Goal: Task Accomplishment & Management: Manage account settings

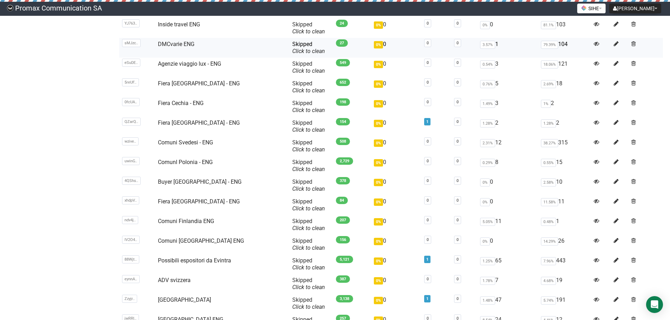
drag, startPoint x: 230, startPoint y: 61, endPoint x: 226, endPoint y: 111, distance: 50.4
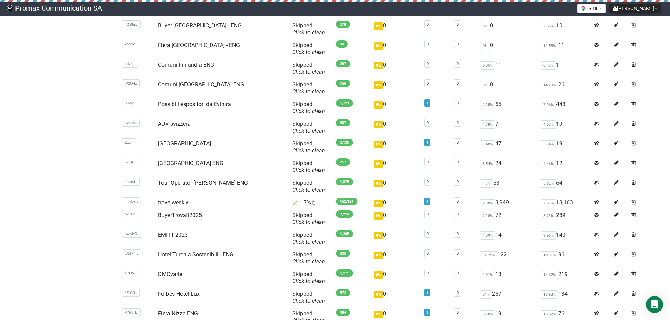
drag, startPoint x: 83, startPoint y: 165, endPoint x: 88, endPoint y: 200, distance: 35.8
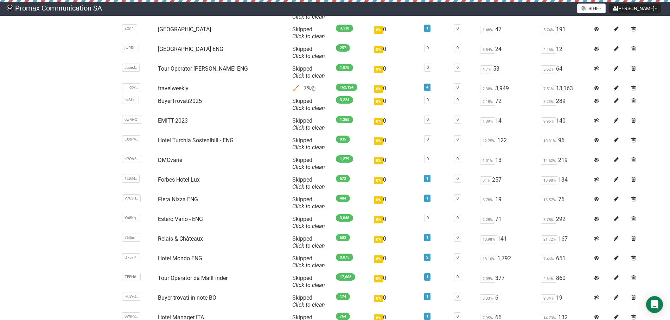
drag, startPoint x: 95, startPoint y: 166, endPoint x: 91, endPoint y: 202, distance: 35.7
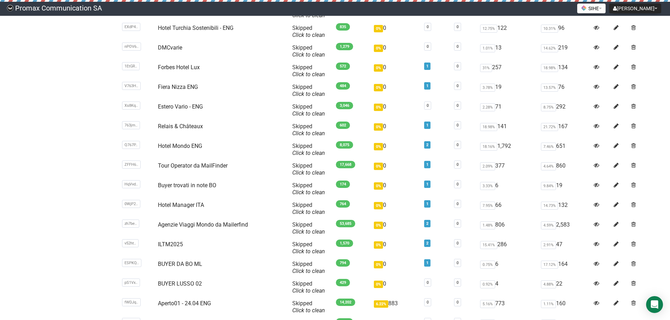
drag, startPoint x: 91, startPoint y: 154, endPoint x: 91, endPoint y: 200, distance: 46.1
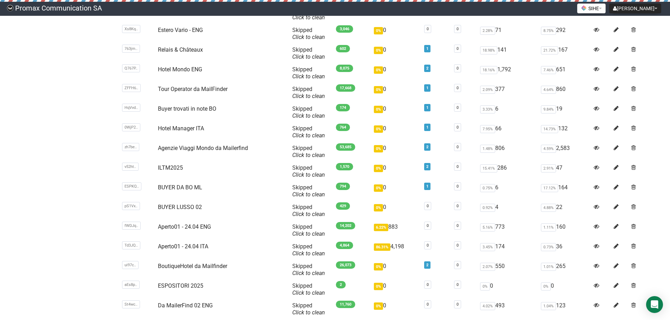
drag, startPoint x: 91, startPoint y: 165, endPoint x: 91, endPoint y: 231, distance: 66.4
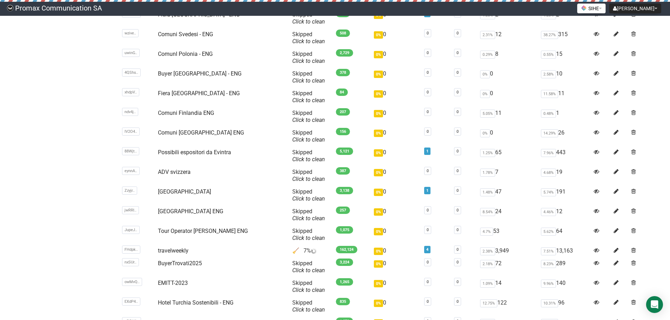
scroll to position [0, 0]
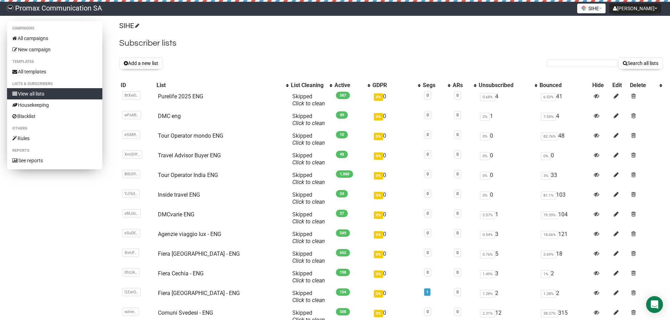
drag, startPoint x: 90, startPoint y: 234, endPoint x: 95, endPoint y: 124, distance: 110.8
click at [130, 65] on button "Add a new list" at bounding box center [141, 63] width 44 height 12
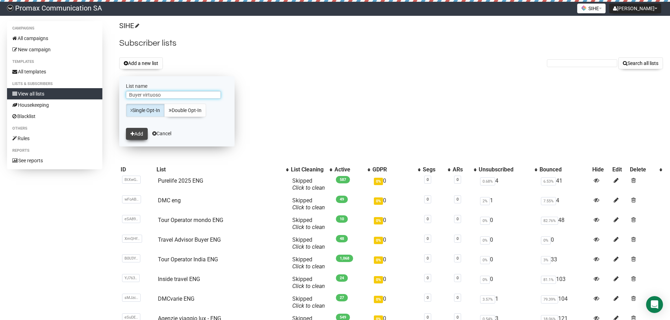
type input "Buyer virtuoso"
click at [133, 132] on icon "submit" at bounding box center [132, 133] width 4 height 5
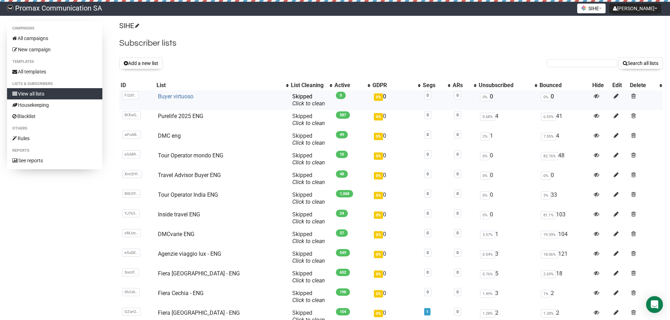
click at [183, 96] on link "Buyer virtuoso" at bounding box center [176, 96] width 36 height 7
